Goal: Information Seeking & Learning: Learn about a topic

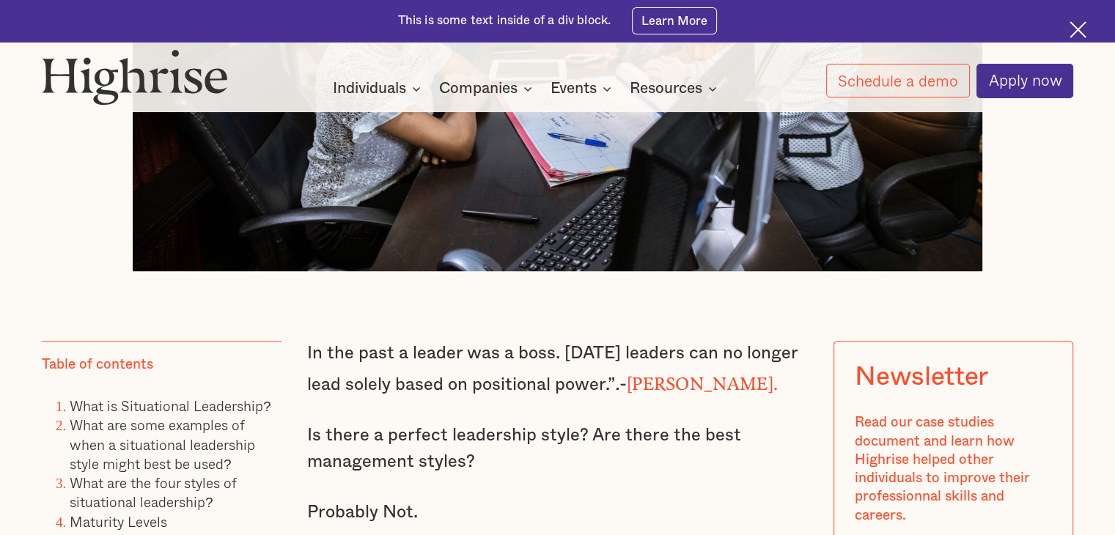
scroll to position [894, 0]
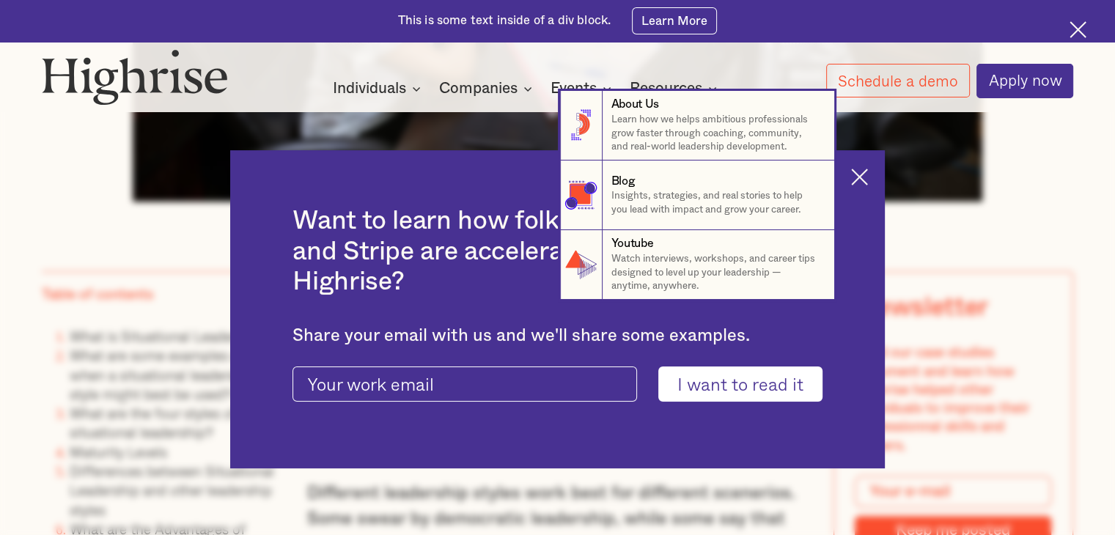
click at [862, 174] on nav "8 About Us Learn how we helps ambitious professionals grow faster through coach…" at bounding box center [557, 195] width 1115 height 209
click at [873, 198] on nav "8 About Us Learn how we helps ambitious professionals grow faster through coach…" at bounding box center [557, 195] width 1115 height 209
click at [863, 168] on nav "8 About Us Learn how we helps ambitious professionals grow faster through coach…" at bounding box center [557, 195] width 1115 height 209
click at [972, 186] on nav "8 About Us Learn how we helps ambitious professionals grow faster through coach…" at bounding box center [557, 195] width 1115 height 209
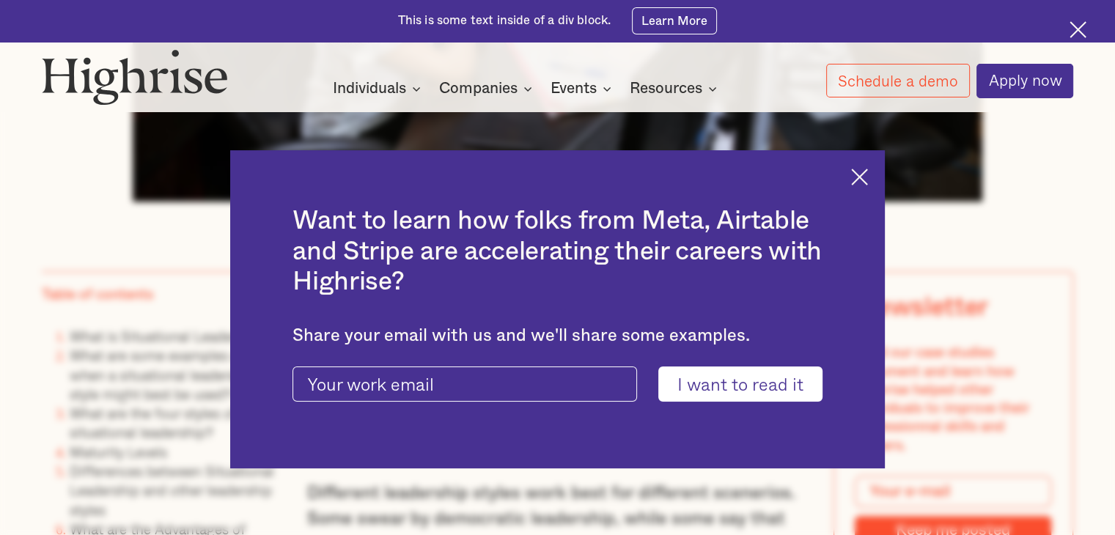
click at [861, 177] on img at bounding box center [859, 177] width 17 height 17
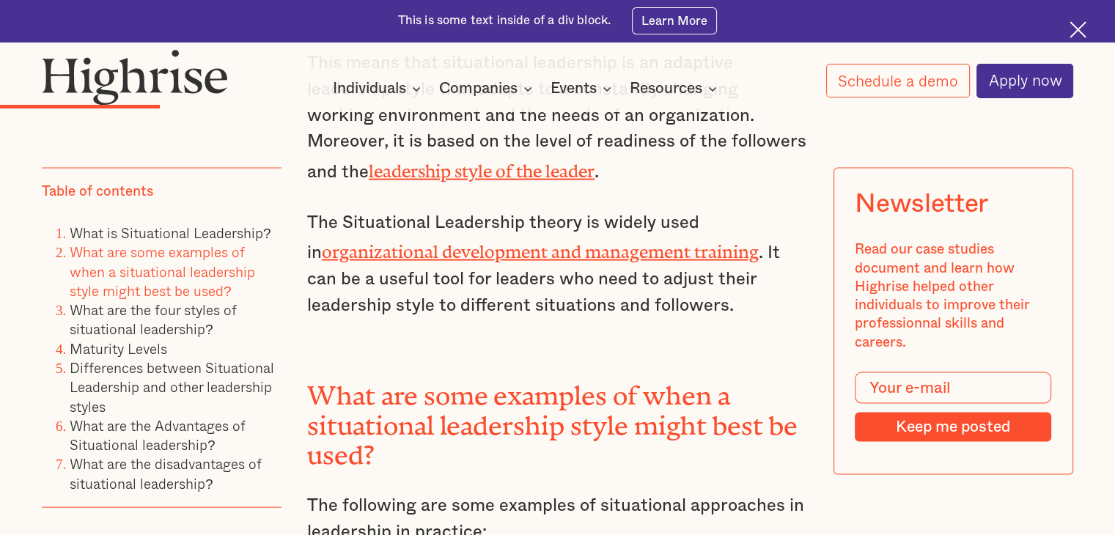
scroll to position [2947, 0]
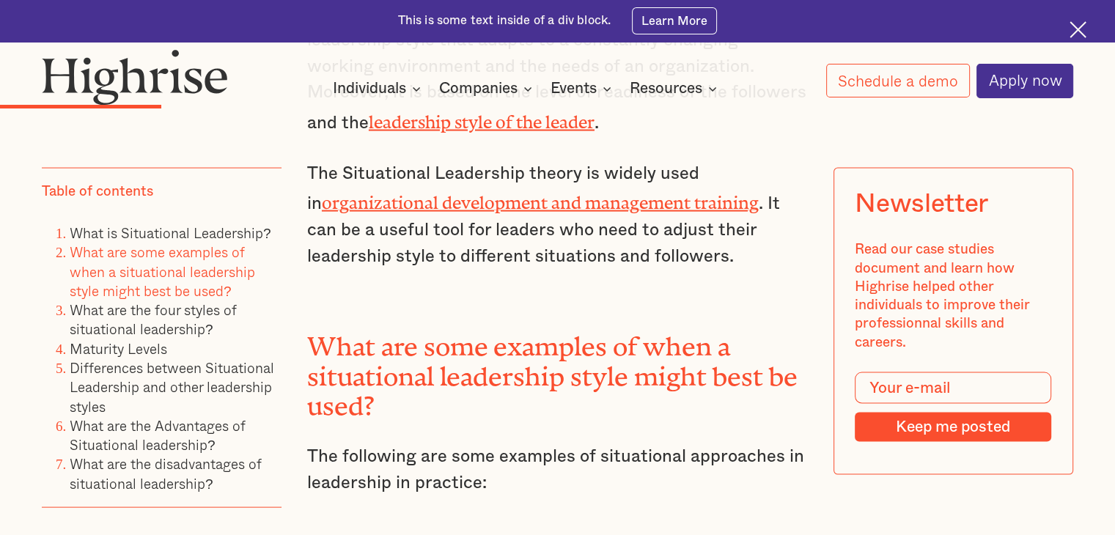
click at [135, 299] on link "What are some examples of when a situational leadership style might best be use…" at bounding box center [163, 271] width 186 height 60
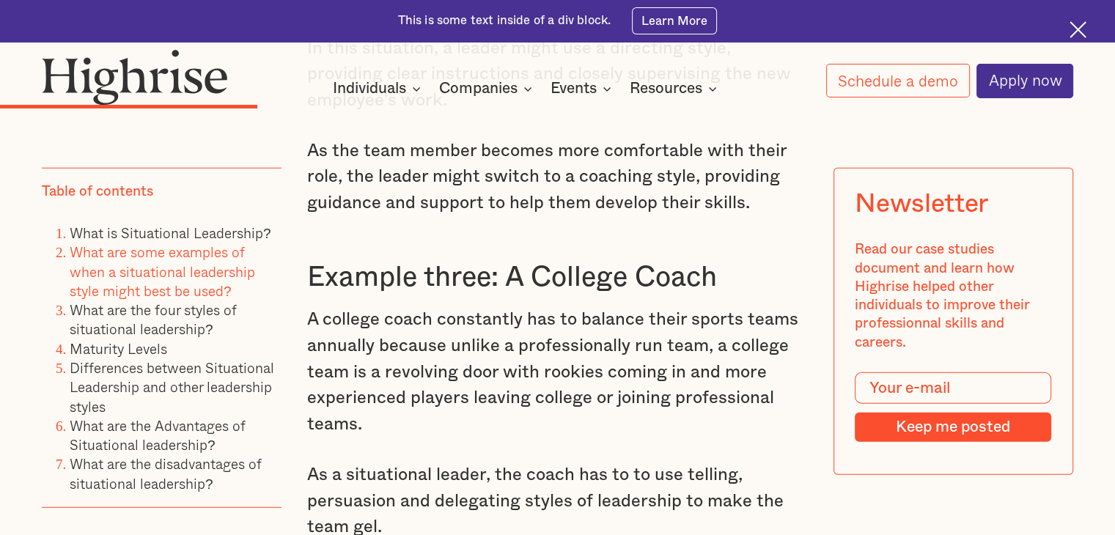
scroll to position [4068, 0]
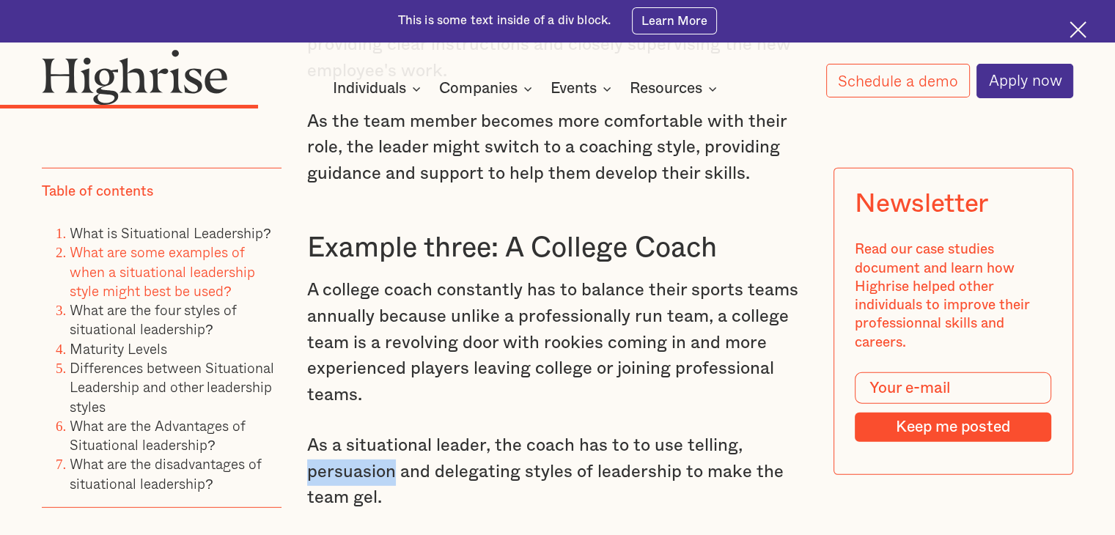
drag, startPoint x: 308, startPoint y: 434, endPoint x: 391, endPoint y: 439, distance: 83.0
click at [391, 439] on p "As a situational leader, the coach has to to use telling, persuasion and delega…" at bounding box center [557, 472] width 501 height 78
copy p "persuasion"
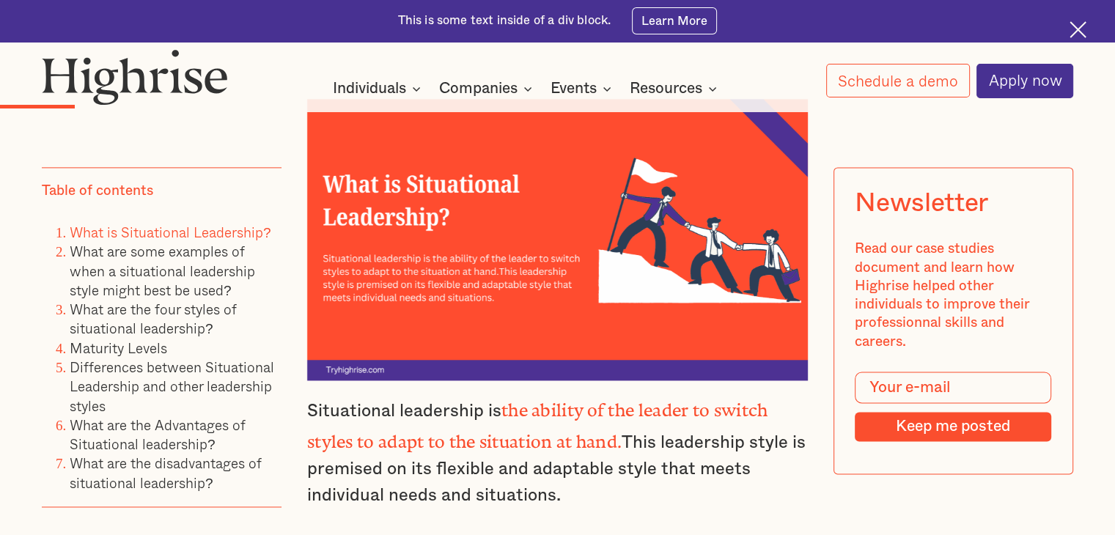
scroll to position [1968, 0]
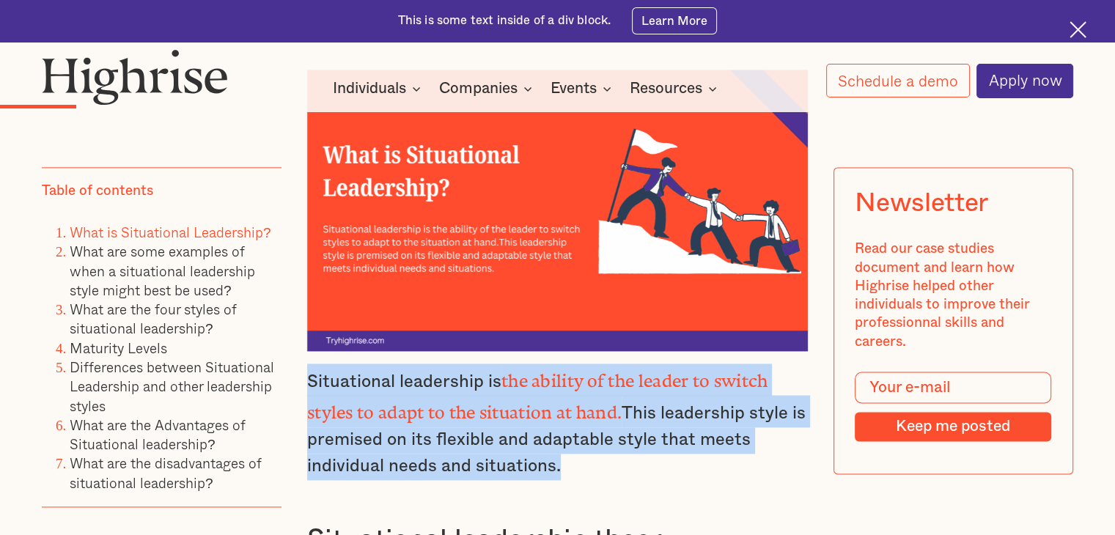
drag, startPoint x: 552, startPoint y: 467, endPoint x: 304, endPoint y: 379, distance: 263.0
click at [307, 379] on p "Situational leadership is the ability of the leader to switch styles to adapt t…" at bounding box center [557, 422] width 501 height 117
copy p "Situational leadership is the ability of the leader to switch styles to adapt t…"
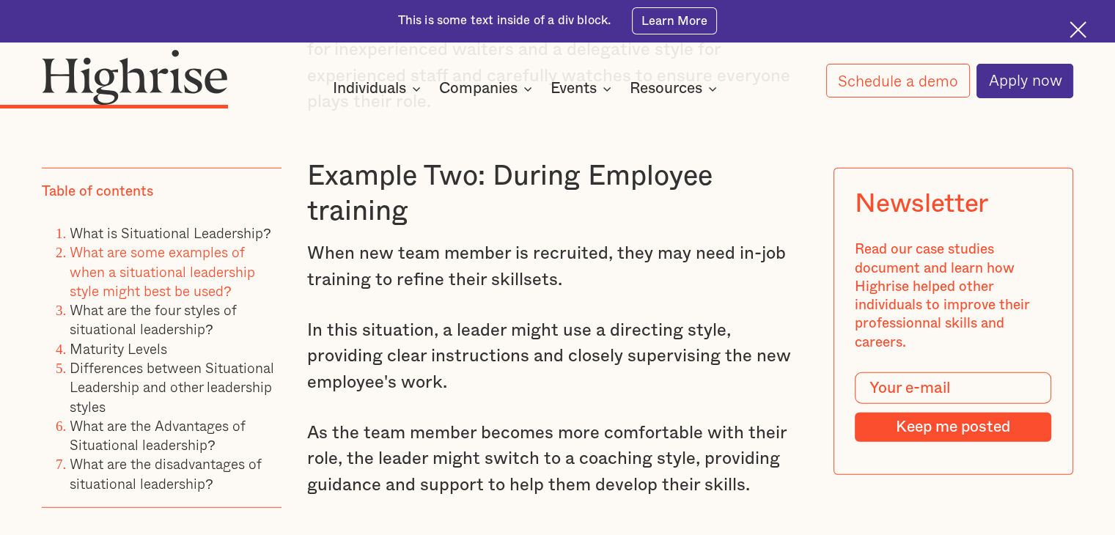
scroll to position [3722, 0]
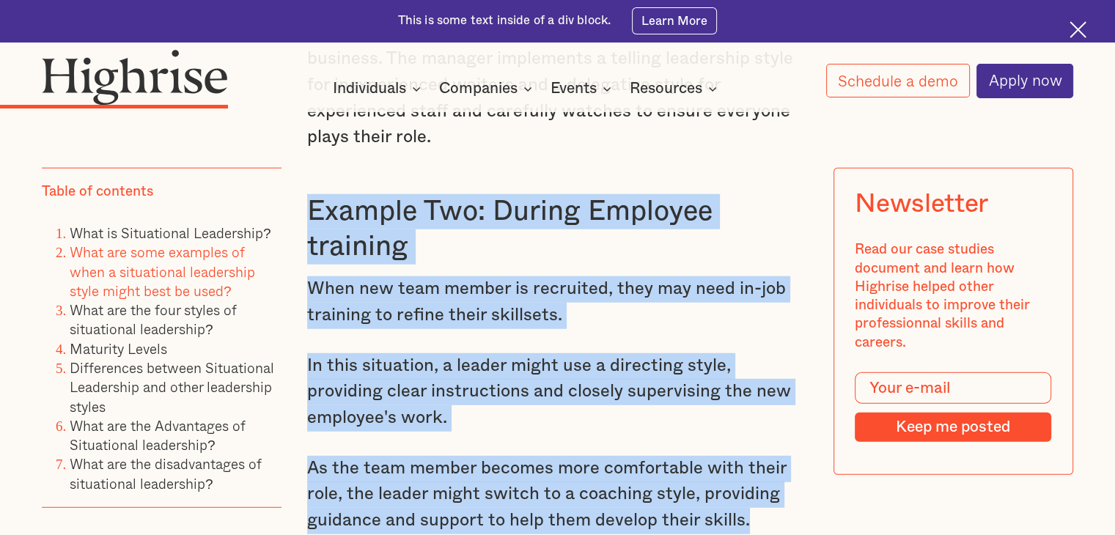
drag, startPoint x: 313, startPoint y: 166, endPoint x: 785, endPoint y: 469, distance: 560.4
click at [551, 206] on h3 "Example Two: During Employee training" at bounding box center [557, 229] width 501 height 70
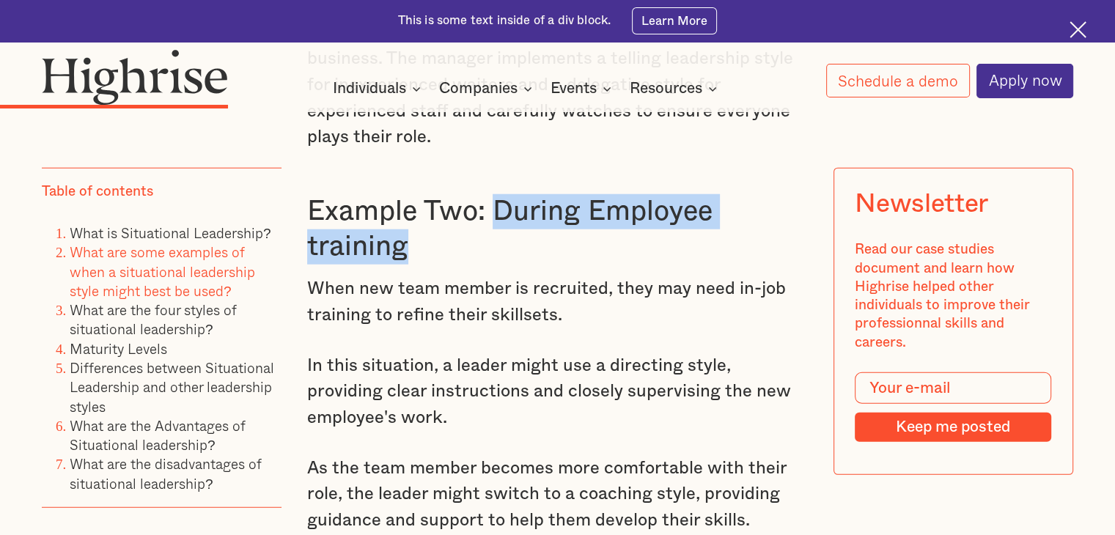
drag, startPoint x: 493, startPoint y: 162, endPoint x: 540, endPoint y: 193, distance: 56.1
click at [540, 194] on h3 "Example Two: During Employee training" at bounding box center [557, 229] width 501 height 70
copy h3 "During Employee training"
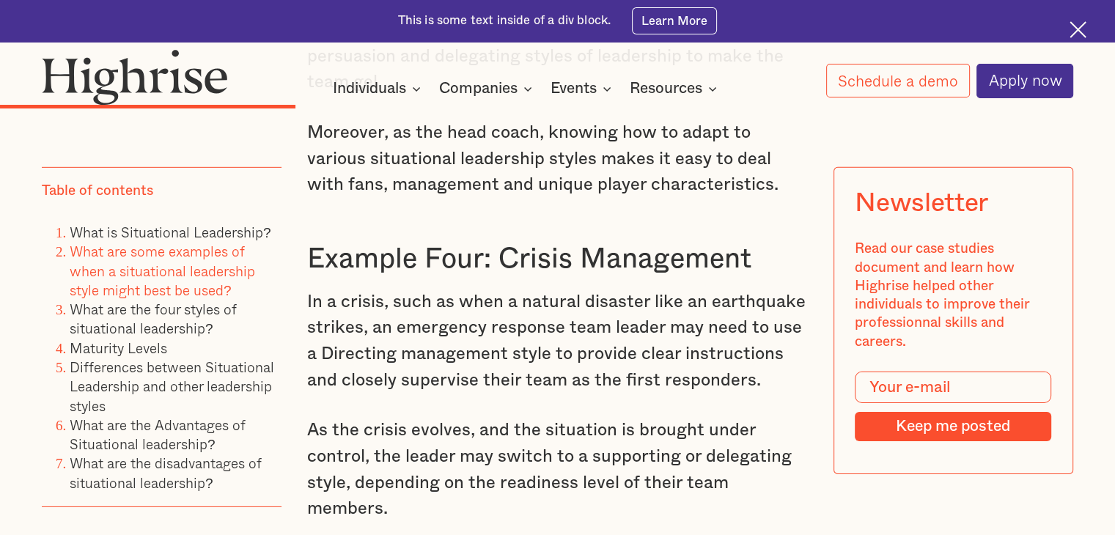
scroll to position [4514, 0]
